Goal: Transaction & Acquisition: Register for event/course

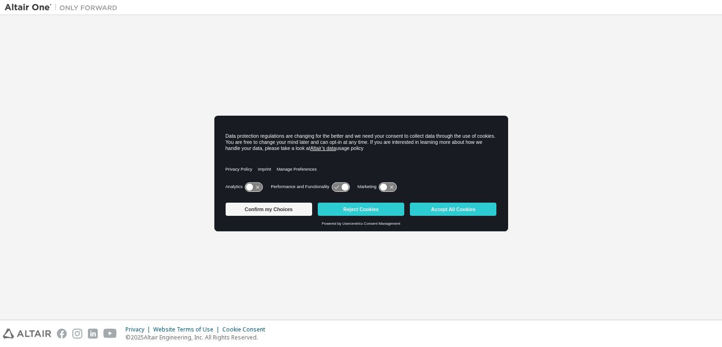
click at [372, 201] on div "Confirm my Choices Reject Cookies Accept All Cookies" at bounding box center [361, 210] width 271 height 23
click at [373, 205] on button "Reject Cookies" at bounding box center [361, 209] width 87 height 13
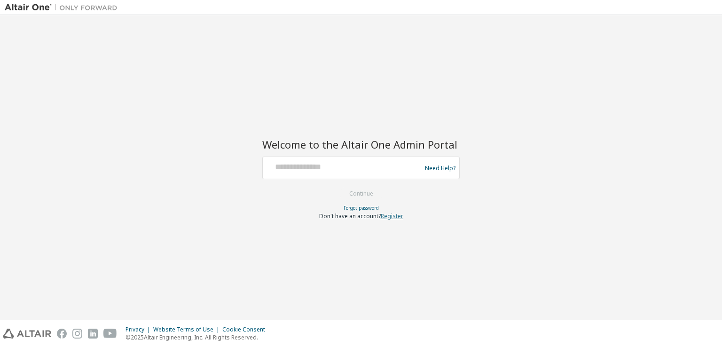
click at [389, 219] on link "Register" at bounding box center [392, 216] width 23 height 8
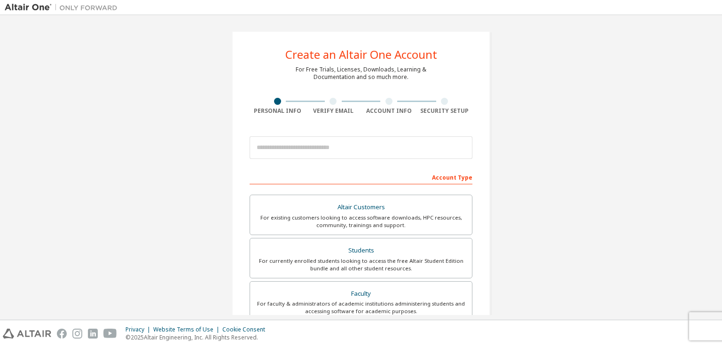
click at [539, 213] on div "Create an Altair One Account For Free Trials, Licenses, Downloads, Learning & D…" at bounding box center [361, 269] width 713 height 498
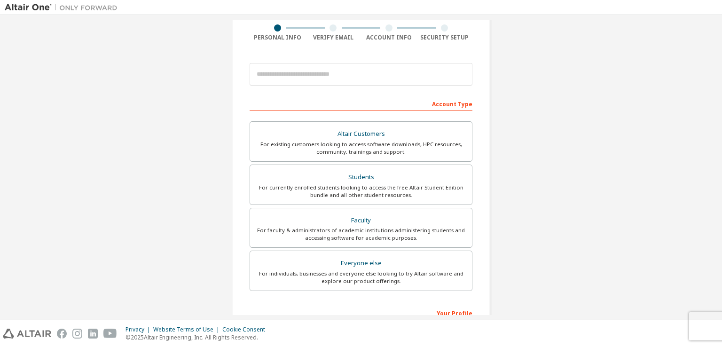
scroll to position [94, 0]
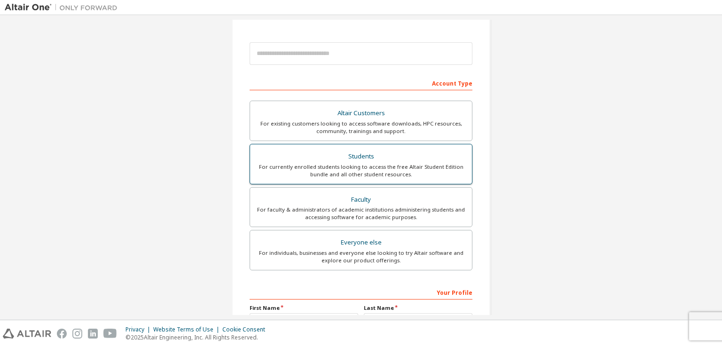
click at [293, 158] on div "Students" at bounding box center [361, 156] width 211 height 13
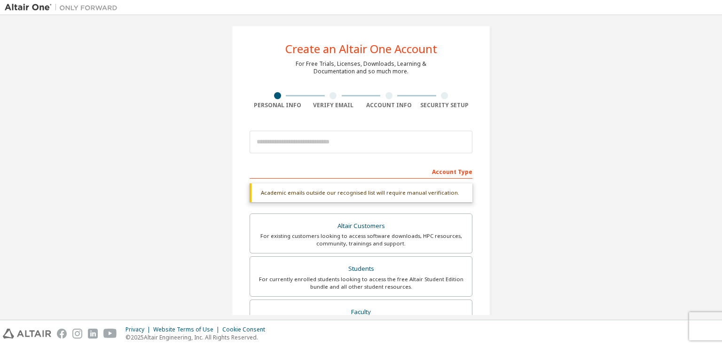
scroll to position [6, 0]
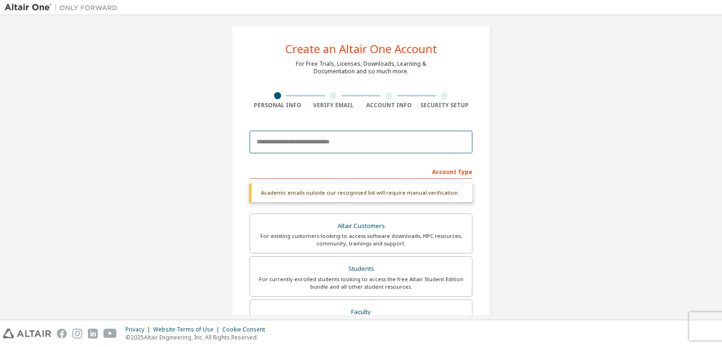
click at [283, 139] on input "email" at bounding box center [361, 142] width 223 height 23
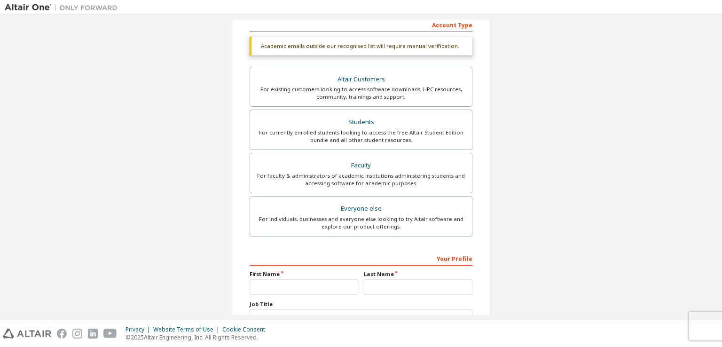
scroll to position [0, 0]
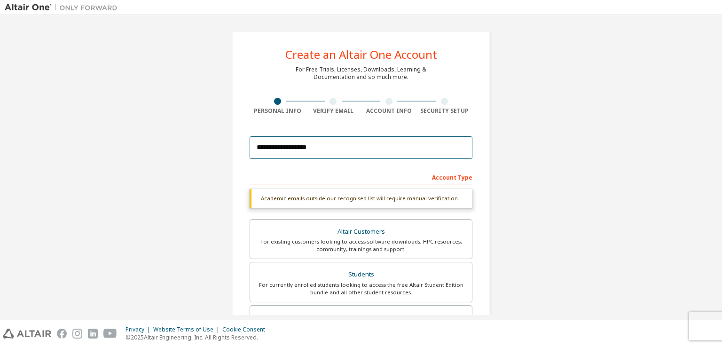
type input "**********"
click at [551, 170] on div "**********" at bounding box center [361, 281] width 713 height 522
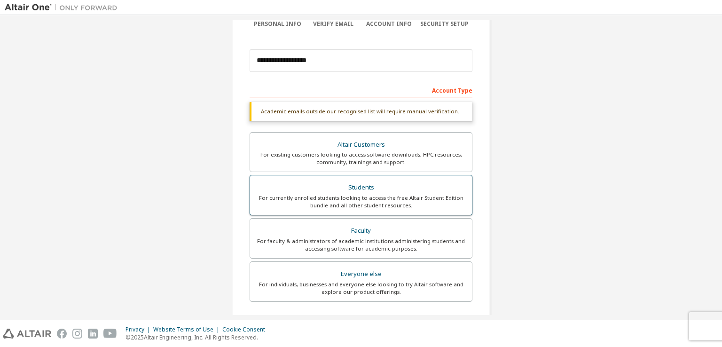
scroll to position [94, 0]
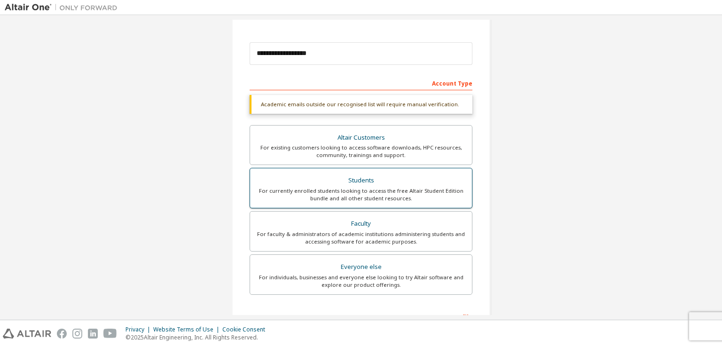
click at [294, 192] on div "For currently enrolled students looking to access the free Altair Student Editi…" at bounding box center [361, 194] width 211 height 15
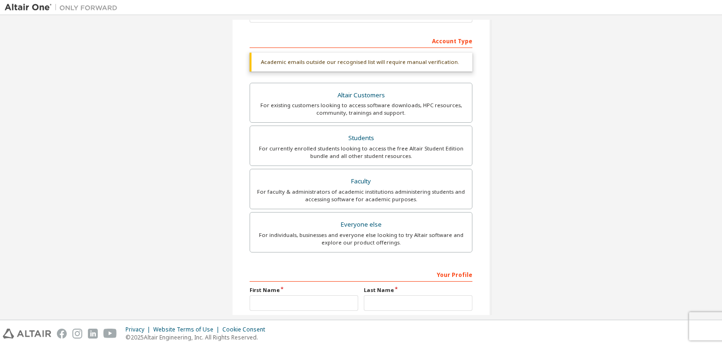
scroll to position [225, 0]
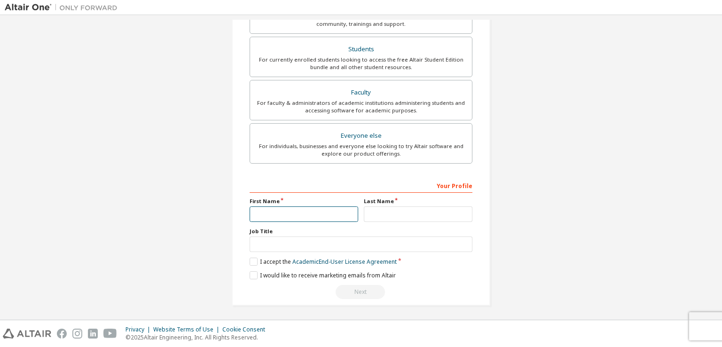
click at [264, 213] on input "text" at bounding box center [304, 214] width 109 height 16
type input "******"
type input "***"
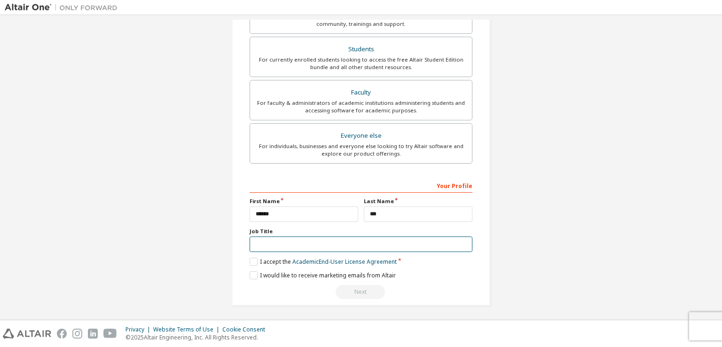
click at [304, 239] on input "text" at bounding box center [361, 244] width 223 height 16
type input "*******"
click at [251, 260] on label "I accept the Academic End-User License Agreement" at bounding box center [323, 262] width 147 height 8
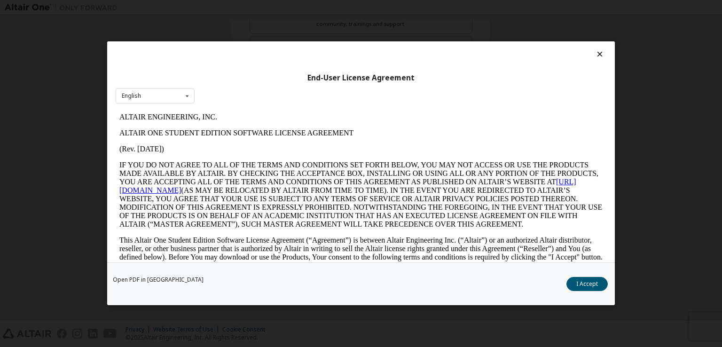
scroll to position [0, 0]
click at [583, 288] on button "I Accept" at bounding box center [587, 284] width 41 height 14
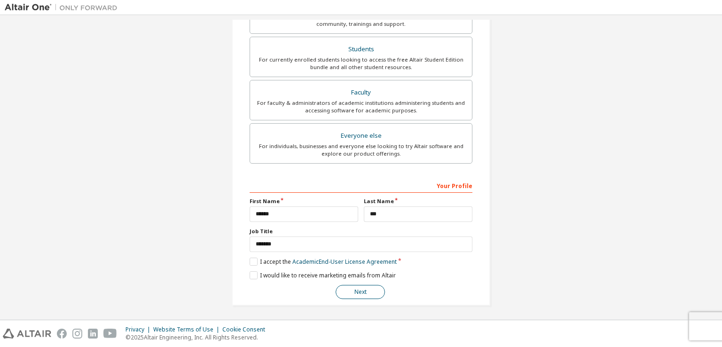
click at [347, 292] on button "Next" at bounding box center [360, 292] width 49 height 14
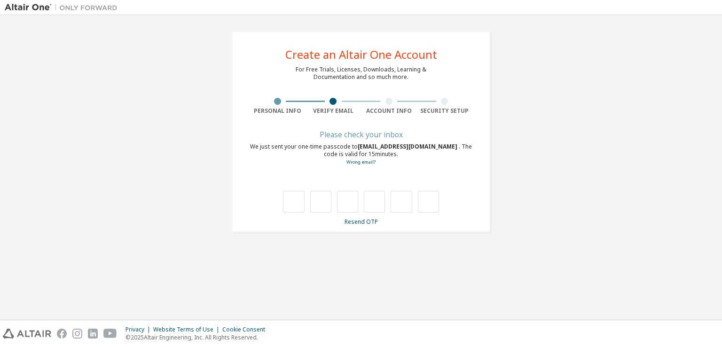
type input "*"
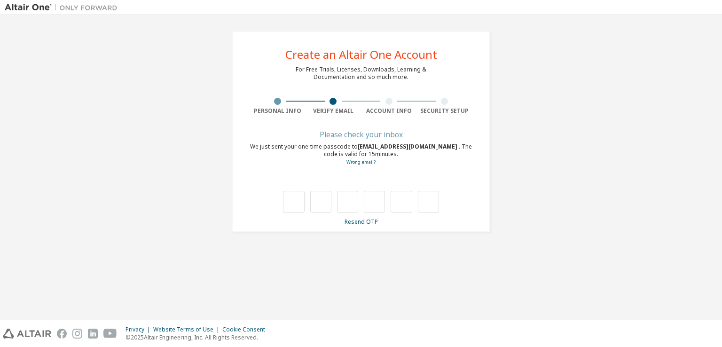
type input "*"
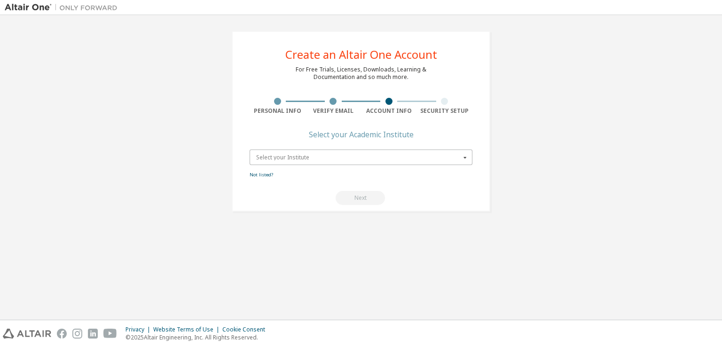
click at [380, 162] on input "text" at bounding box center [362, 157] width 222 height 15
drag, startPoint x: 350, startPoint y: 134, endPoint x: 392, endPoint y: 138, distance: 42.6
click at [415, 136] on div "Create an Altair One Account For Free Trials, Licenses, Downloads, Learning & D…" at bounding box center [361, 121] width 259 height 181
click at [303, 155] on div "Select your Institute" at bounding box center [358, 158] width 205 height 6
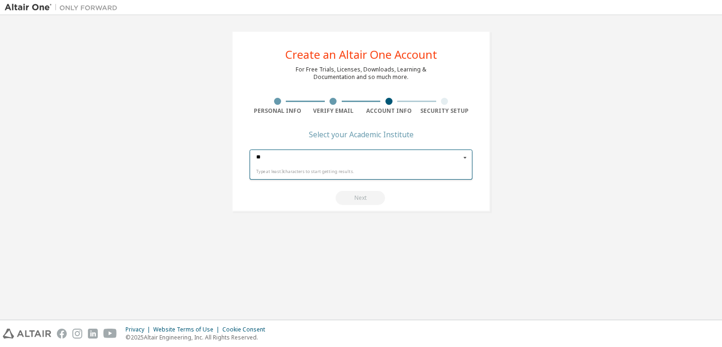
type input "*"
click at [438, 156] on input "****" at bounding box center [362, 157] width 222 height 15
drag, startPoint x: 212, startPoint y: 156, endPoint x: 125, endPoint y: 154, distance: 87.0
click at [125, 154] on div "Create an Altair One Account For Free Trials, Licenses, Downloads, Learning & D…" at bounding box center [361, 121] width 713 height 203
type input "********"
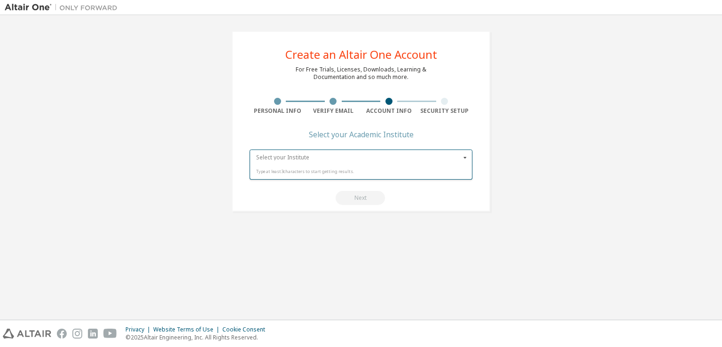
type input "*"
type input "*****"
click at [284, 166] on div "National [PERSON_NAME] [PERSON_NAME][GEOGRAPHIC_DATA]" at bounding box center [361, 172] width 222 height 15
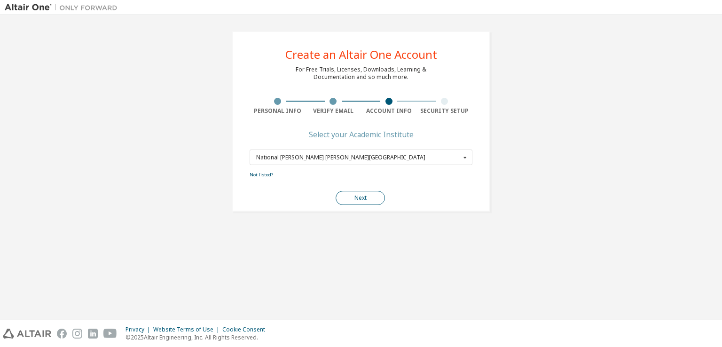
click at [361, 196] on button "Next" at bounding box center [360, 198] width 49 height 14
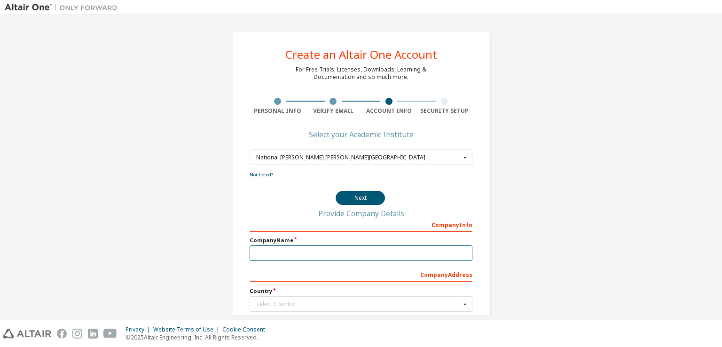
click at [352, 254] on input "text" at bounding box center [361, 253] width 223 height 16
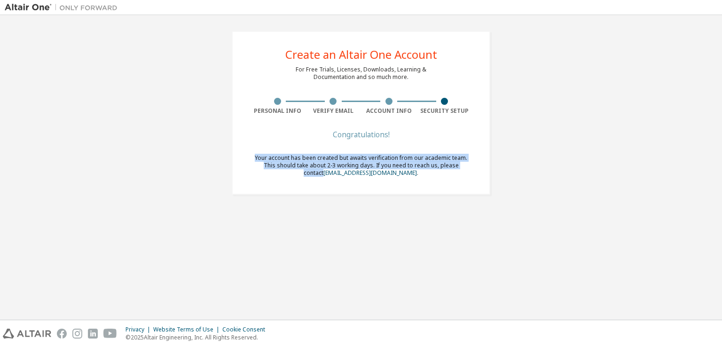
drag, startPoint x: 257, startPoint y: 158, endPoint x: 496, endPoint y: 167, distance: 239.5
click at [496, 167] on div "Create an Altair One Account For Free Trials, Licenses, Downloads, Learning & D…" at bounding box center [361, 113] width 281 height 186
click at [424, 160] on span "Your account has been created but awaits verification from our academic team. T…" at bounding box center [361, 165] width 213 height 23
drag, startPoint x: 472, startPoint y: 166, endPoint x: 165, endPoint y: 154, distance: 306.8
click at [165, 154] on div "Create an Altair One Account For Free Trials, Licenses, Downloads, Learning & D…" at bounding box center [361, 113] width 713 height 186
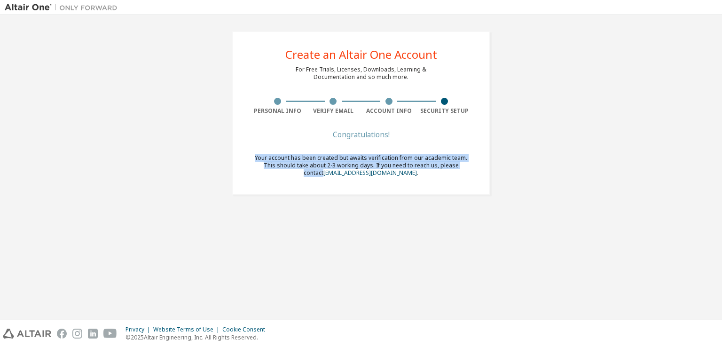
click at [257, 157] on span "Your account has been created but awaits verification from our academic team. T…" at bounding box center [361, 165] width 213 height 23
drag, startPoint x: 243, startPoint y: 158, endPoint x: 526, endPoint y: 164, distance: 282.6
click at [526, 164] on div "Create an Altair One Account For Free Trials, Licenses, Downloads, Learning & D…" at bounding box center [361, 113] width 713 height 186
click at [455, 164] on span "Your account has been created but awaits verification from our academic team. T…" at bounding box center [361, 165] width 213 height 23
drag, startPoint x: 465, startPoint y: 166, endPoint x: 122, endPoint y: 150, distance: 344.0
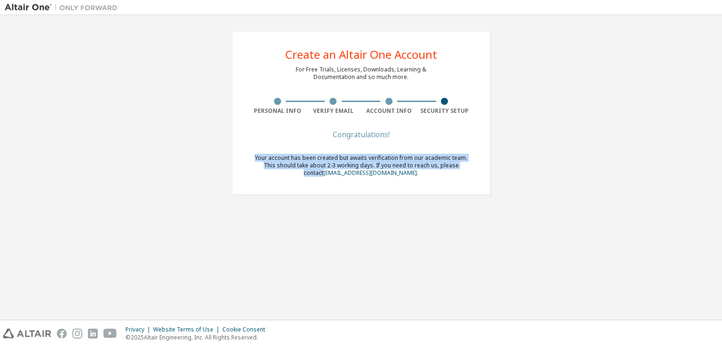
click at [122, 150] on div "Create an Altair One Account For Free Trials, Licenses, Downloads, Learning & D…" at bounding box center [361, 113] width 713 height 186
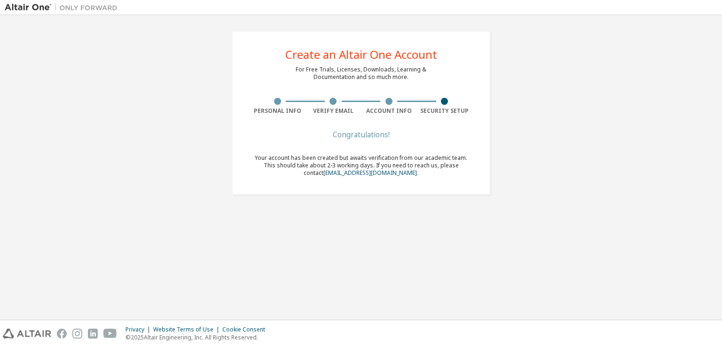
click at [427, 214] on div "Create an Altair One Account For Free Trials, Licenses, Downloads, Learning & D…" at bounding box center [361, 167] width 713 height 295
